Goal: Task Accomplishment & Management: Complete application form

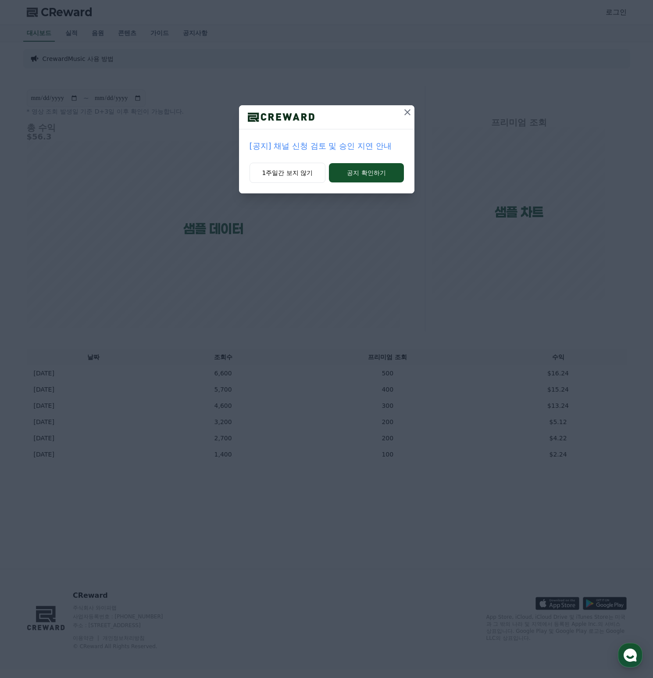
click at [407, 112] on icon at bounding box center [407, 112] width 6 height 6
click at [286, 174] on button "1주일간 보지 않기" at bounding box center [287, 173] width 76 height 20
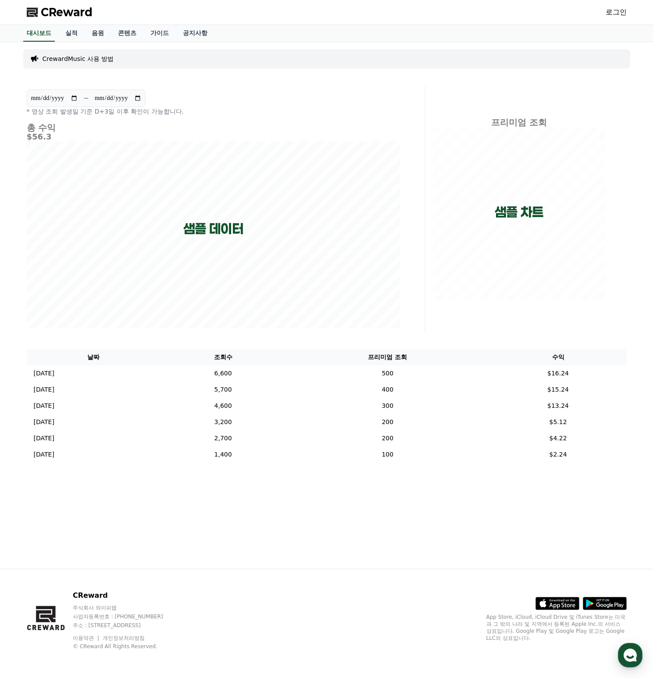
click at [618, 11] on link "로그인" at bounding box center [616, 12] width 21 height 11
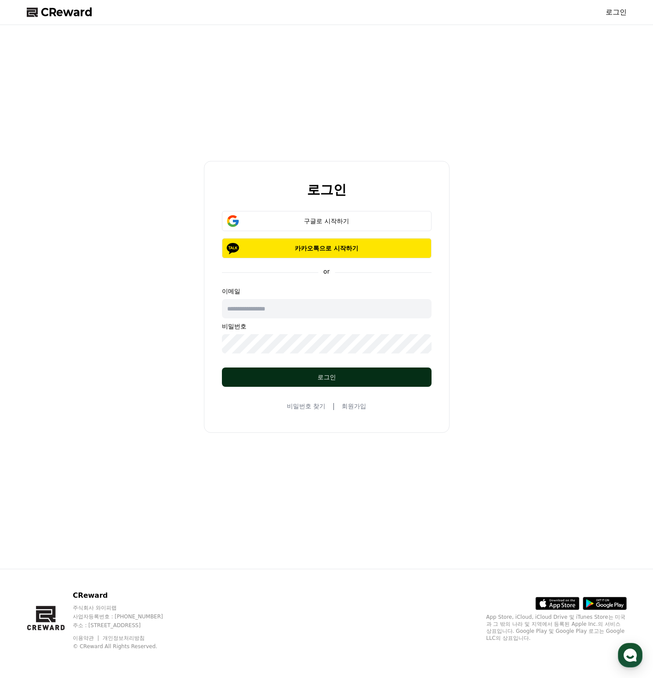
click at [333, 375] on div "로그인" at bounding box center [327, 377] width 175 height 9
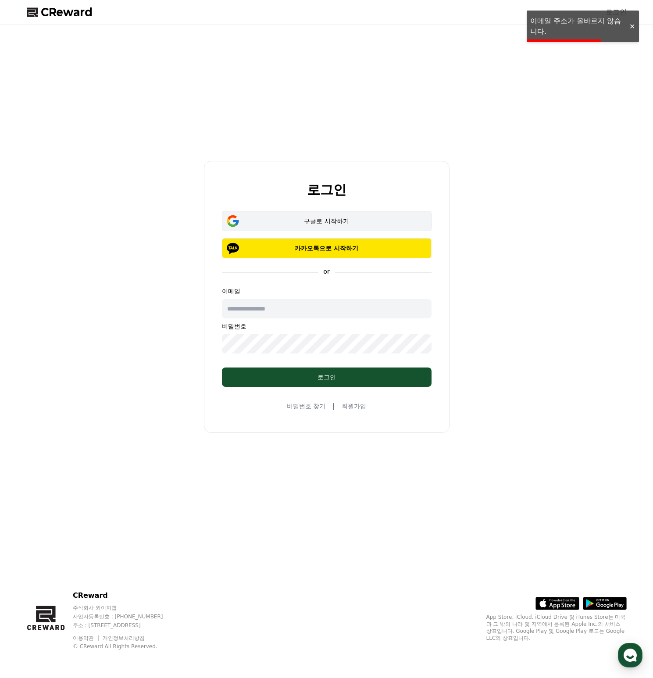
click at [300, 214] on button "구글로 시작하기" at bounding box center [327, 221] width 210 height 20
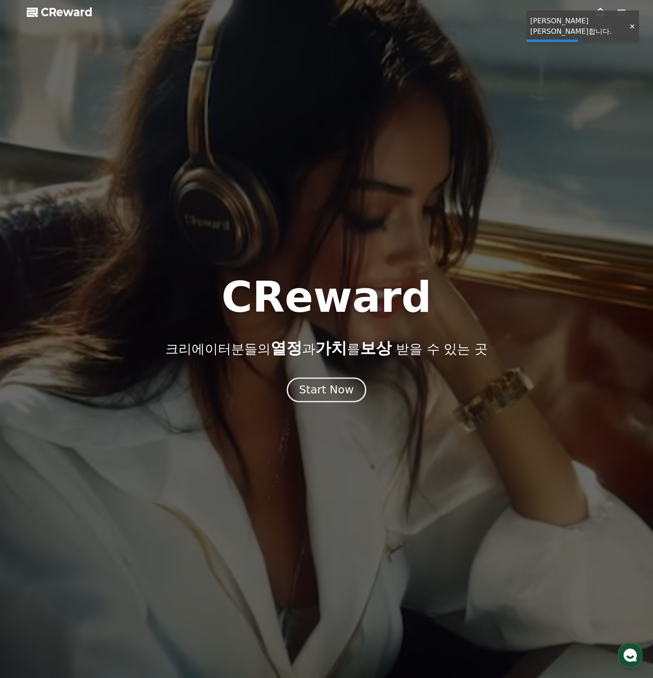
click at [338, 389] on div "Start Now" at bounding box center [326, 390] width 54 height 15
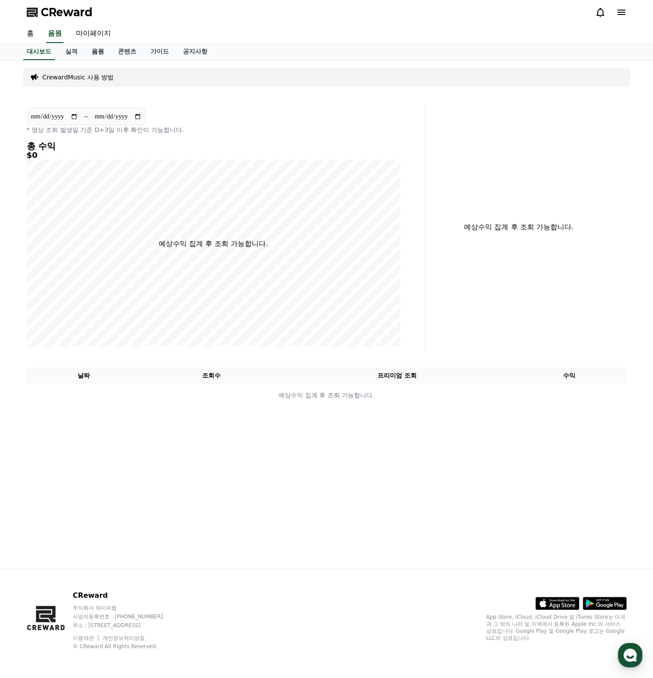
click at [85, 50] on link "음원" at bounding box center [98, 51] width 26 height 17
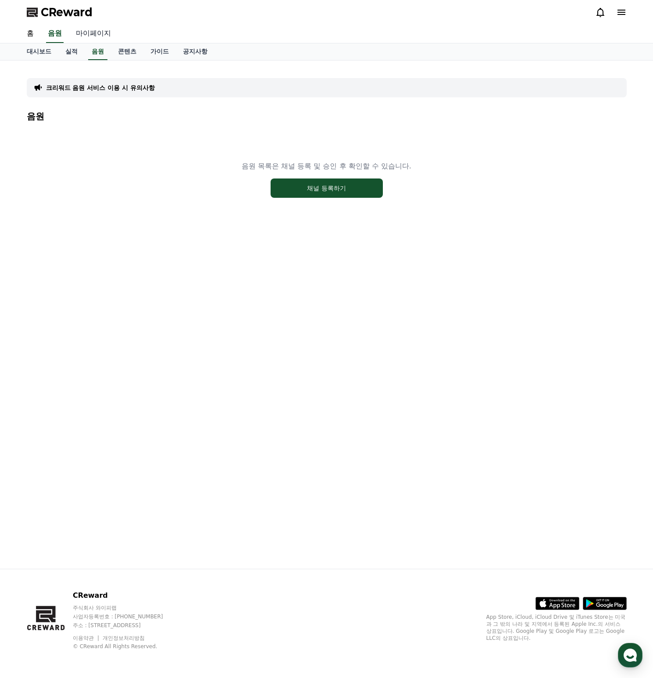
click at [95, 35] on link "마이페이지" at bounding box center [93, 34] width 49 height 18
select select "**********"
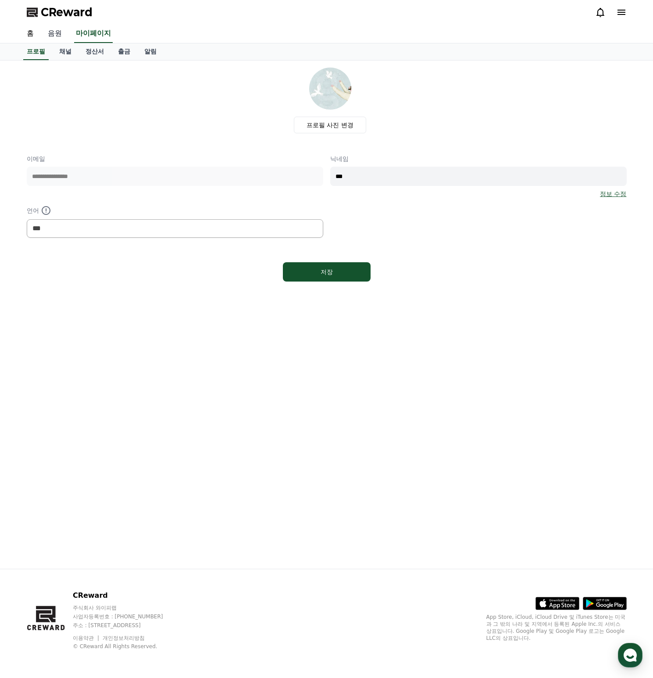
click at [50, 32] on link "음원" at bounding box center [55, 34] width 28 height 18
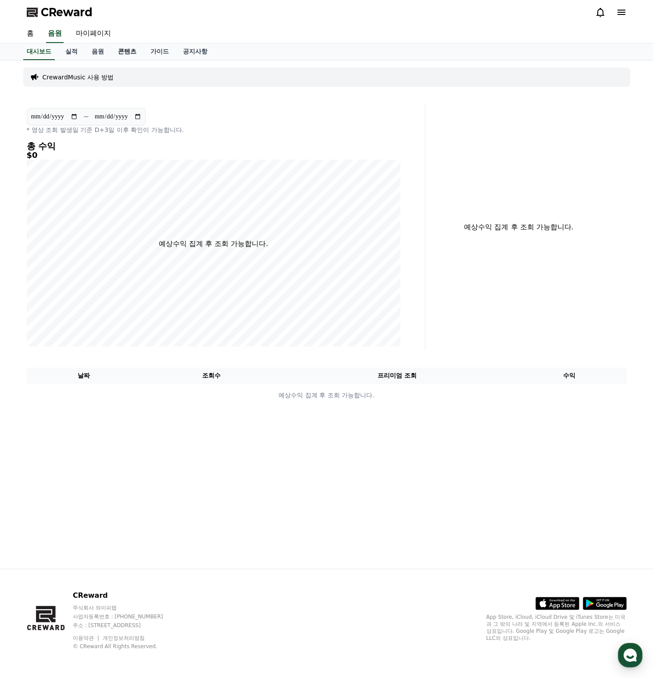
click at [118, 47] on link "콘텐츠" at bounding box center [127, 51] width 32 height 17
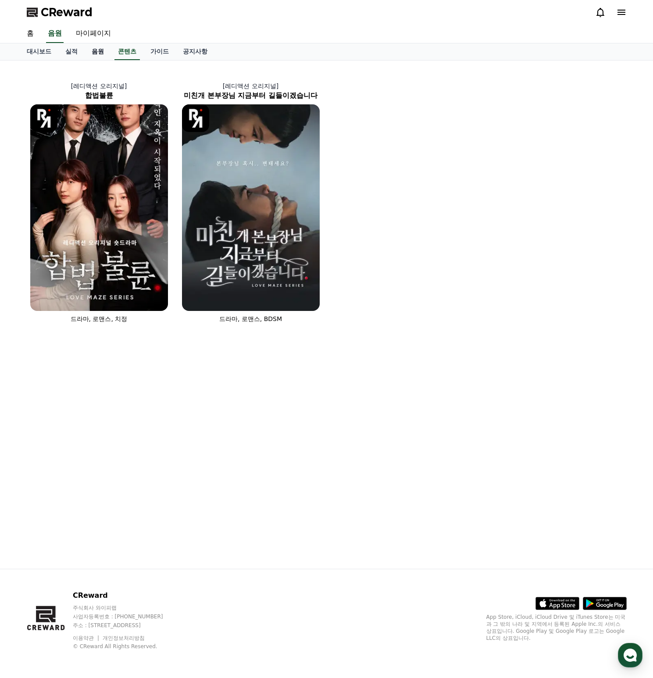
click at [99, 52] on link "음원" at bounding box center [98, 51] width 26 height 17
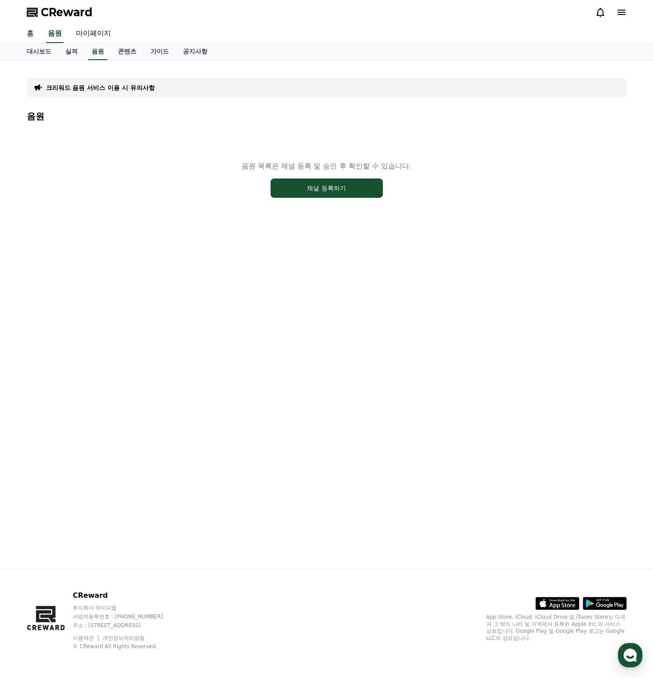
click at [259, 225] on div "음원 목록은 채널 등록 및 승인 후 확인할 수 있습니다. 채널 등록하기" at bounding box center [327, 180] width 600 height 110
click at [39, 48] on link "대시보드" at bounding box center [39, 51] width 39 height 17
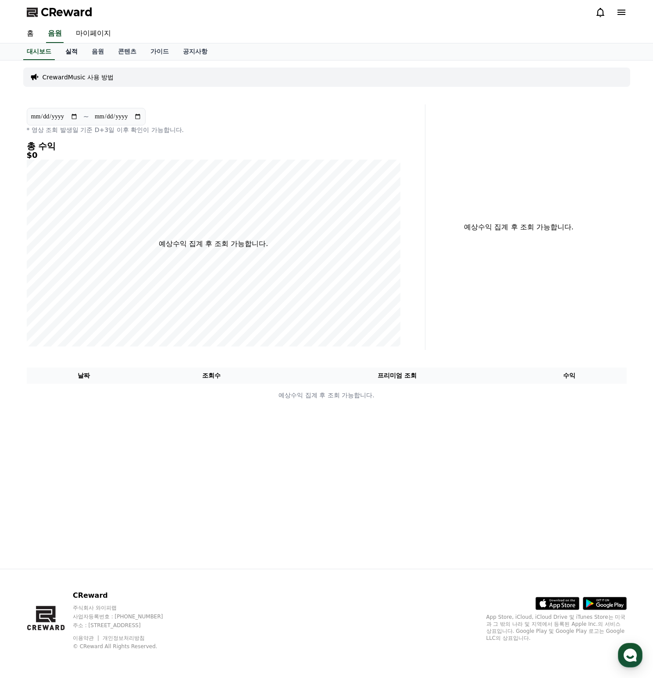
click at [68, 51] on link "실적" at bounding box center [71, 51] width 26 height 17
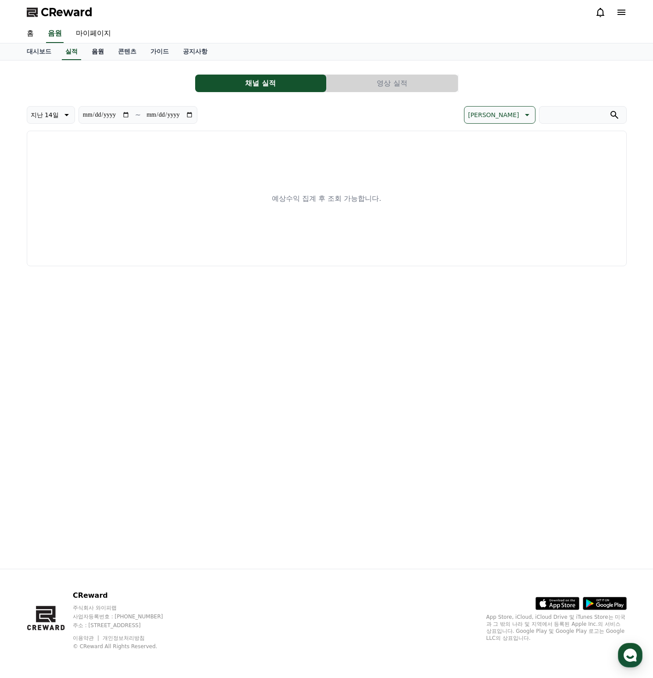
click at [94, 50] on link "음원" at bounding box center [98, 51] width 26 height 17
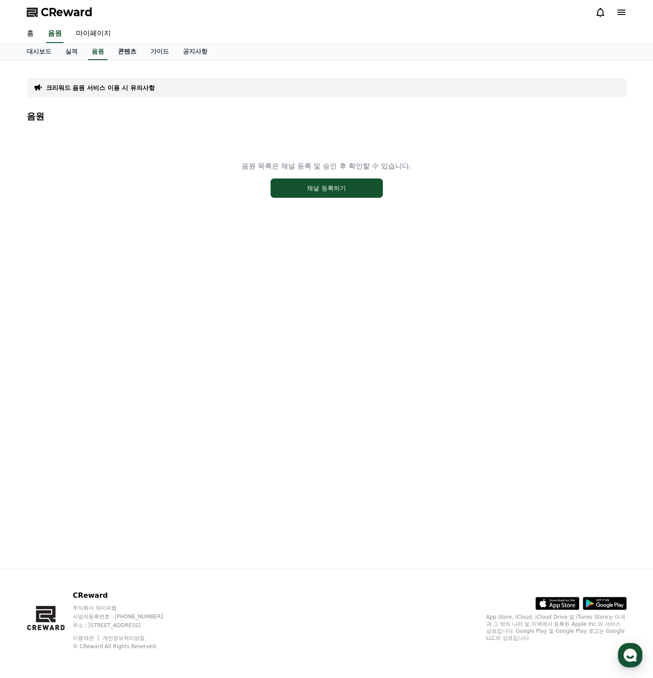
click at [118, 50] on link "콘텐츠" at bounding box center [127, 51] width 32 height 17
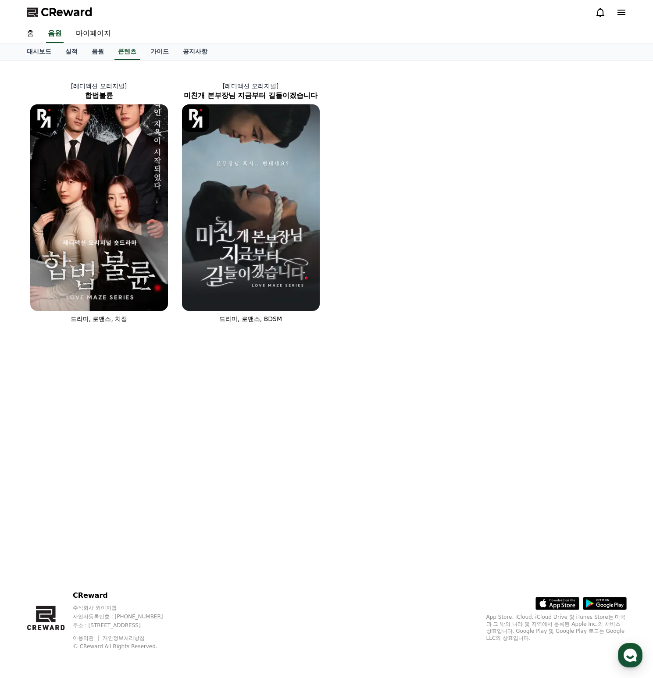
click at [176, 50] on link "공지사항" at bounding box center [195, 51] width 39 height 17
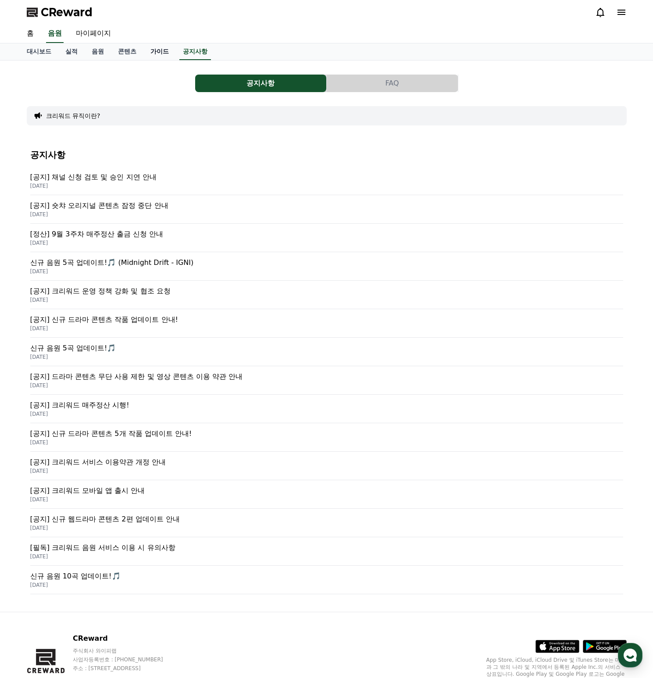
click at [152, 51] on link "가이드" at bounding box center [159, 51] width 32 height 17
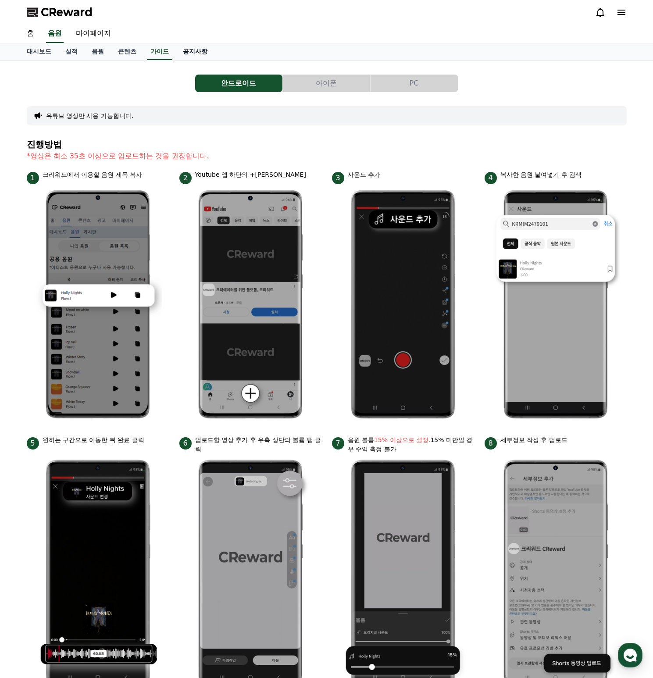
click at [183, 50] on link "공지사항" at bounding box center [195, 51] width 39 height 17
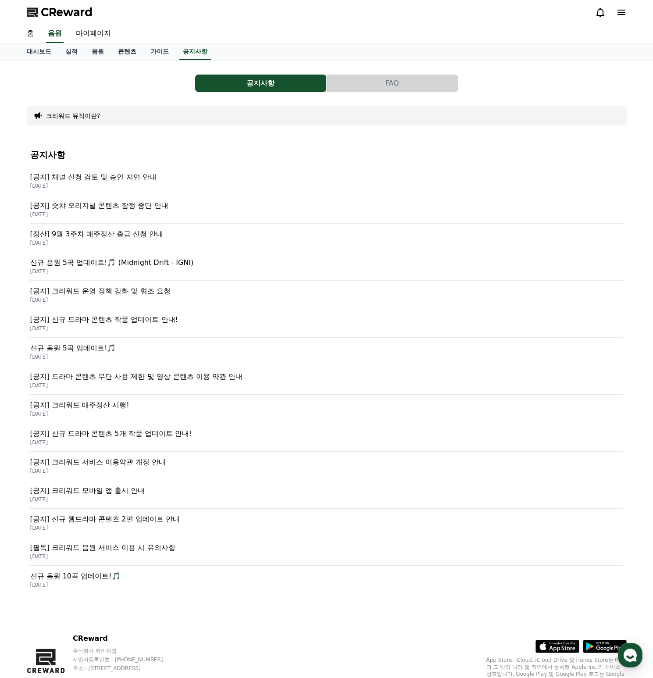
click at [124, 54] on link "콘텐츠" at bounding box center [127, 51] width 32 height 17
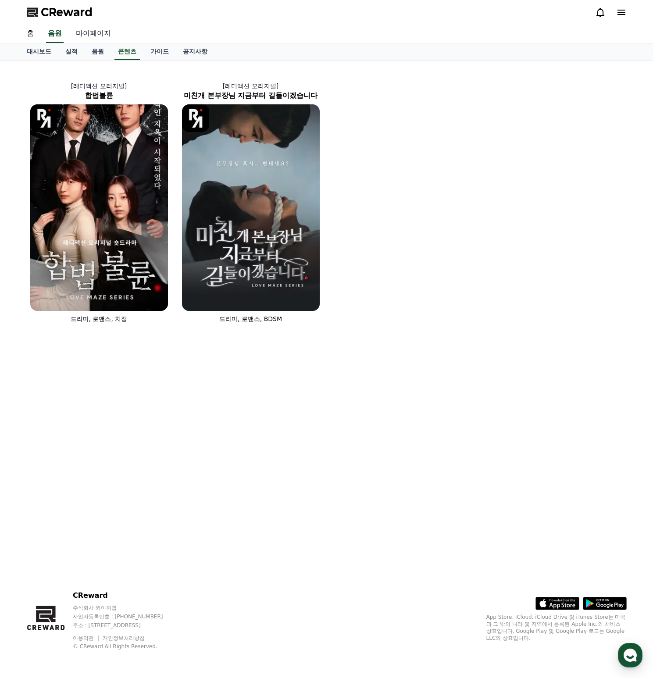
click at [90, 35] on link "마이페이지" at bounding box center [93, 34] width 49 height 18
select select "**********"
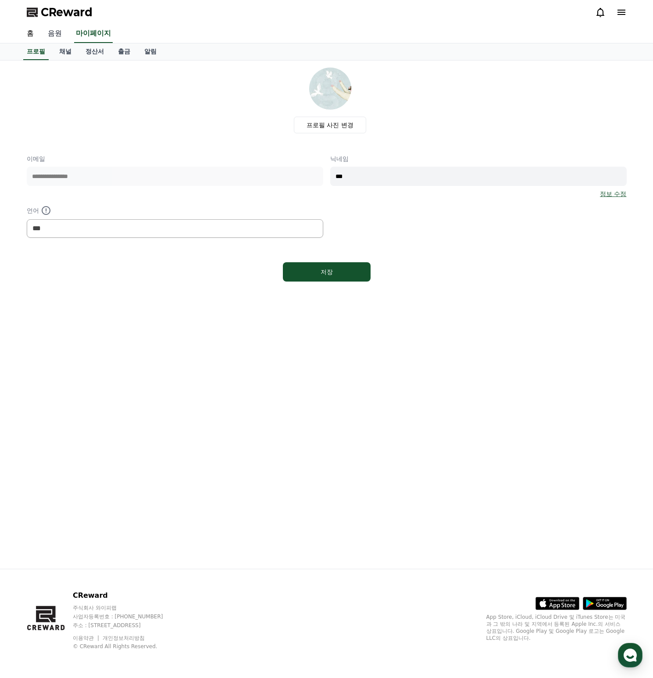
click at [53, 34] on link "음원" at bounding box center [55, 34] width 28 height 18
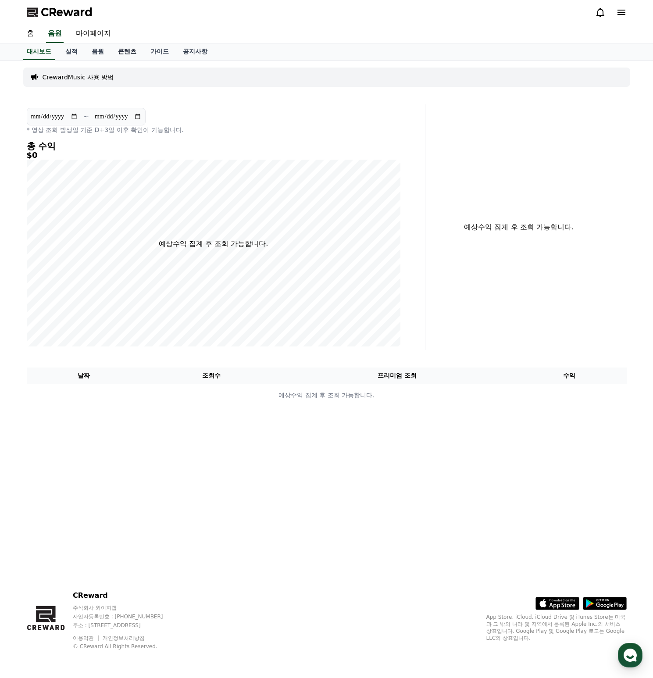
click at [119, 48] on link "콘텐츠" at bounding box center [127, 51] width 32 height 17
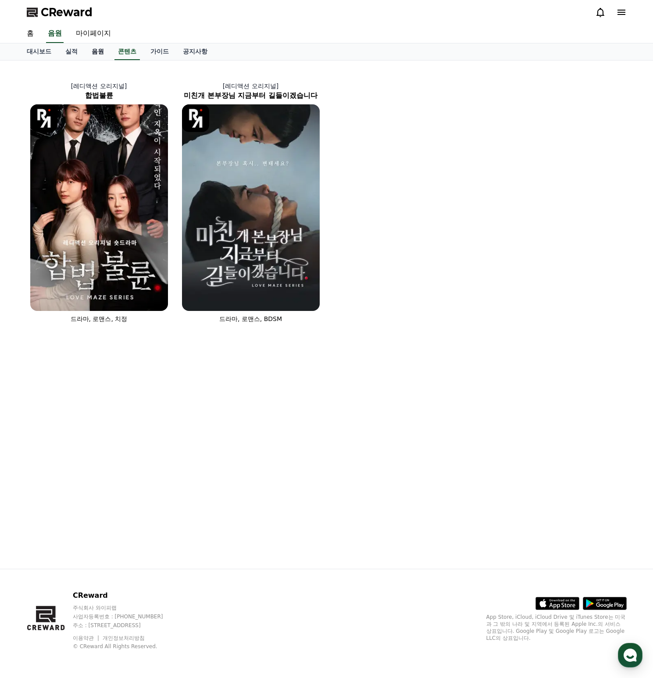
click at [89, 50] on link "음원" at bounding box center [98, 51] width 26 height 17
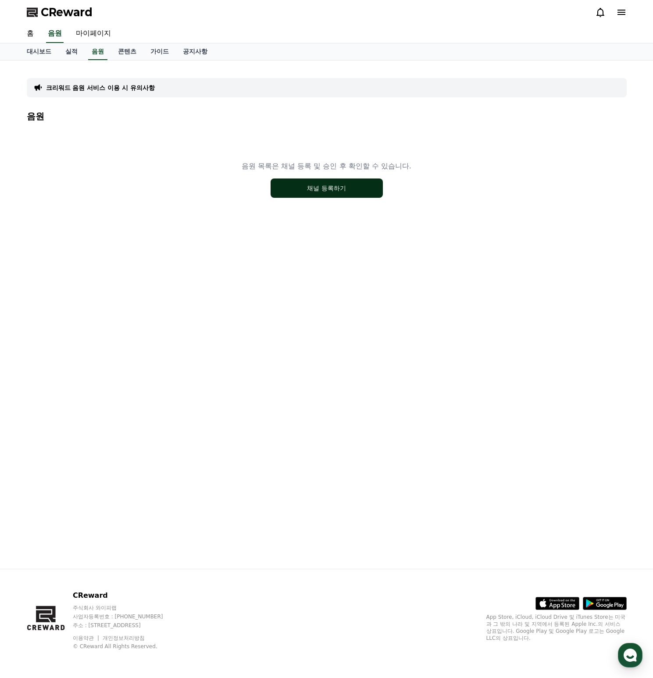
click at [340, 192] on button "채널 등록하기" at bounding box center [327, 188] width 112 height 19
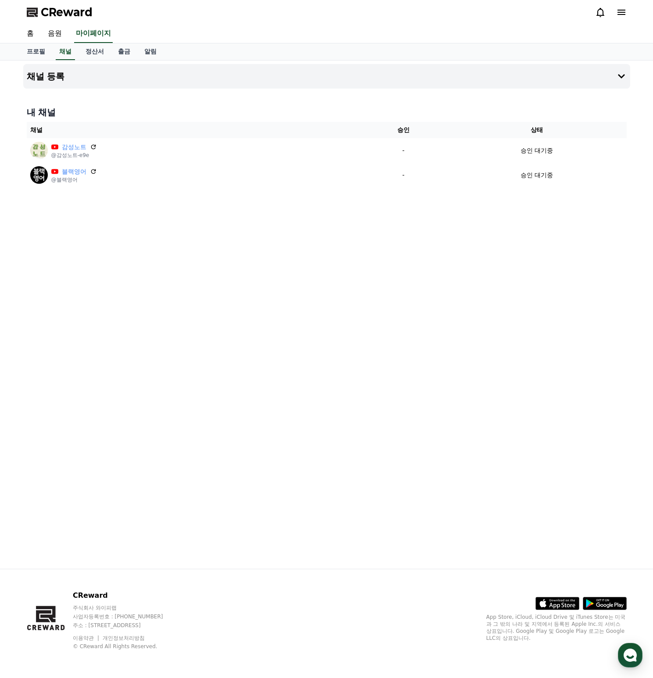
click at [279, 284] on div "채널 등록 내 채널 채널 승인 상태 감성노트 @감성노트-e9e - 승인 대기중 블랙영어 @블랙영어 - 승인 대기중" at bounding box center [327, 315] width 614 height 508
